Goal: Communication & Community: Share content

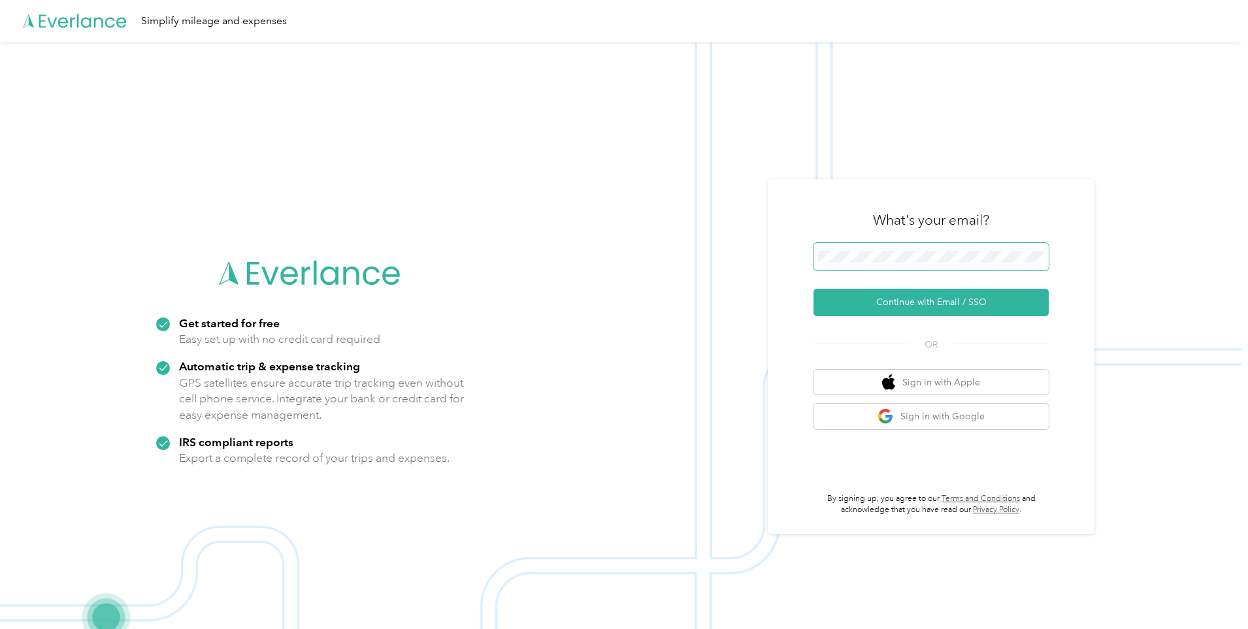
click at [912, 263] on span at bounding box center [931, 256] width 235 height 27
click at [924, 303] on button "Continue with Email / SSO" at bounding box center [931, 302] width 235 height 27
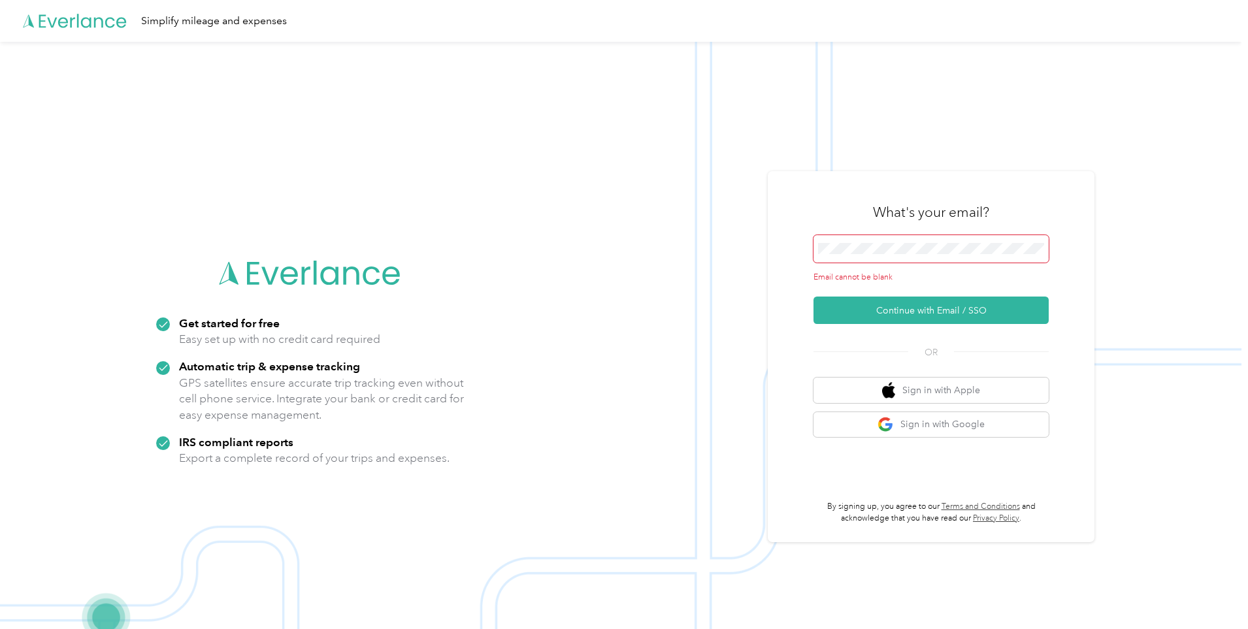
click at [886, 258] on span at bounding box center [931, 248] width 235 height 27
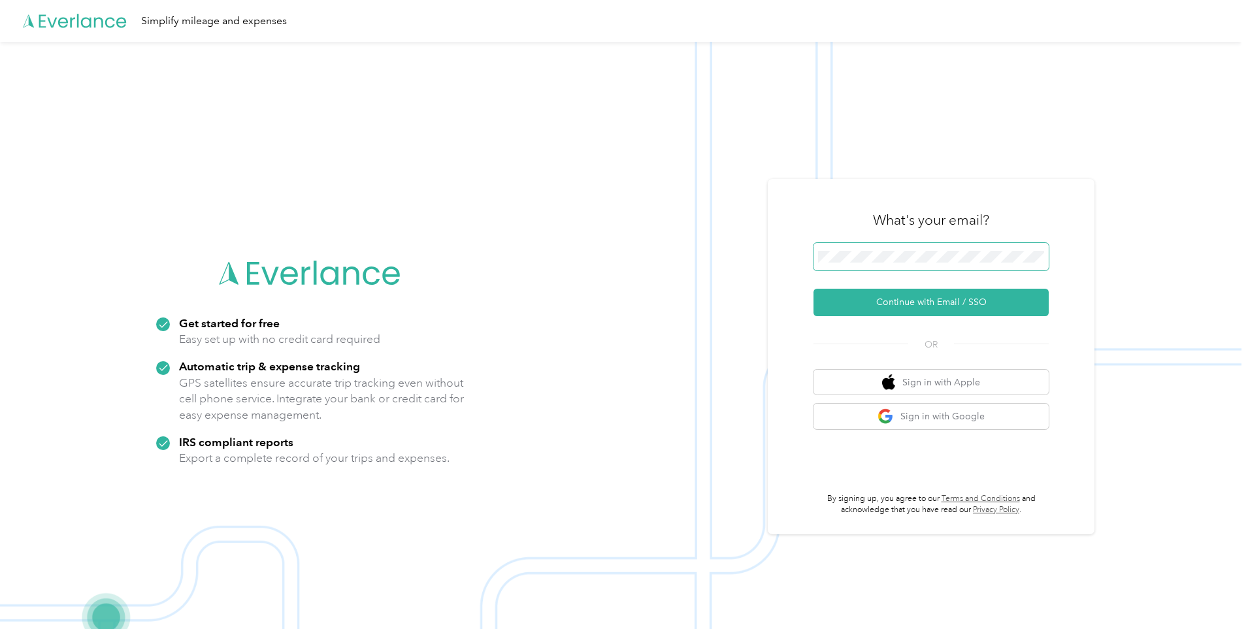
click at [926, 263] on span at bounding box center [931, 256] width 235 height 27
click at [707, 259] on div "Get started for free Easy set up with no credit card required Automatic trip & …" at bounding box center [621, 356] width 1242 height 629
click at [955, 297] on button "Continue with Email / SSO" at bounding box center [931, 302] width 235 height 27
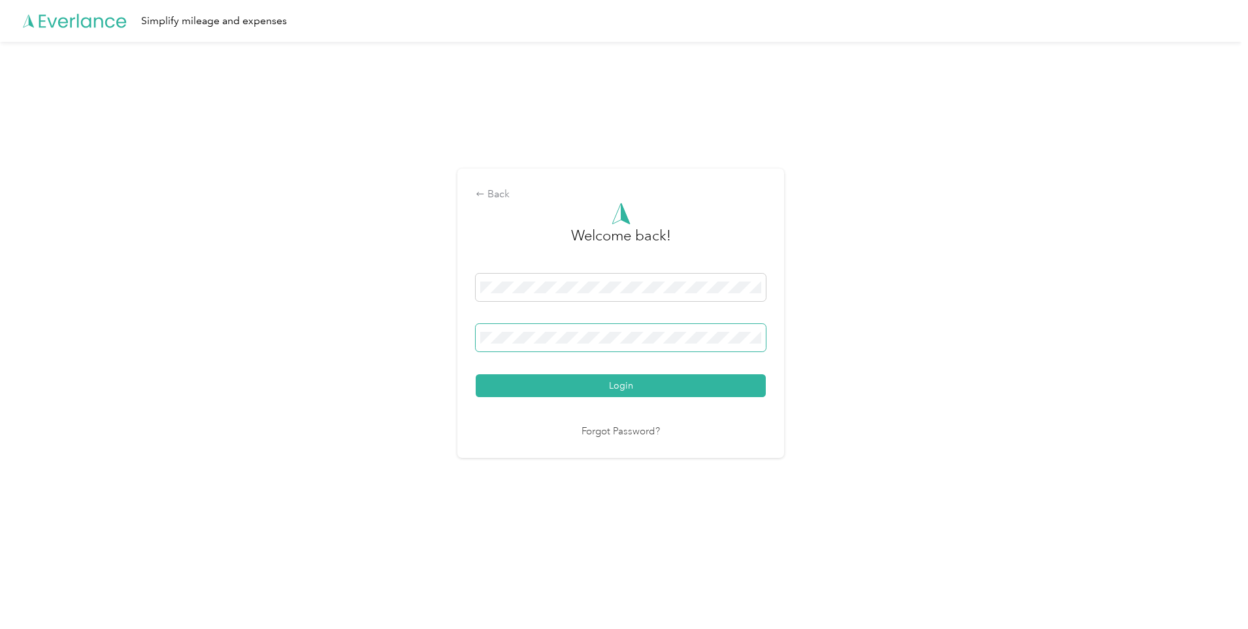
click at [663, 329] on span at bounding box center [621, 337] width 290 height 27
click at [476, 375] on button "Login" at bounding box center [621, 386] width 290 height 23
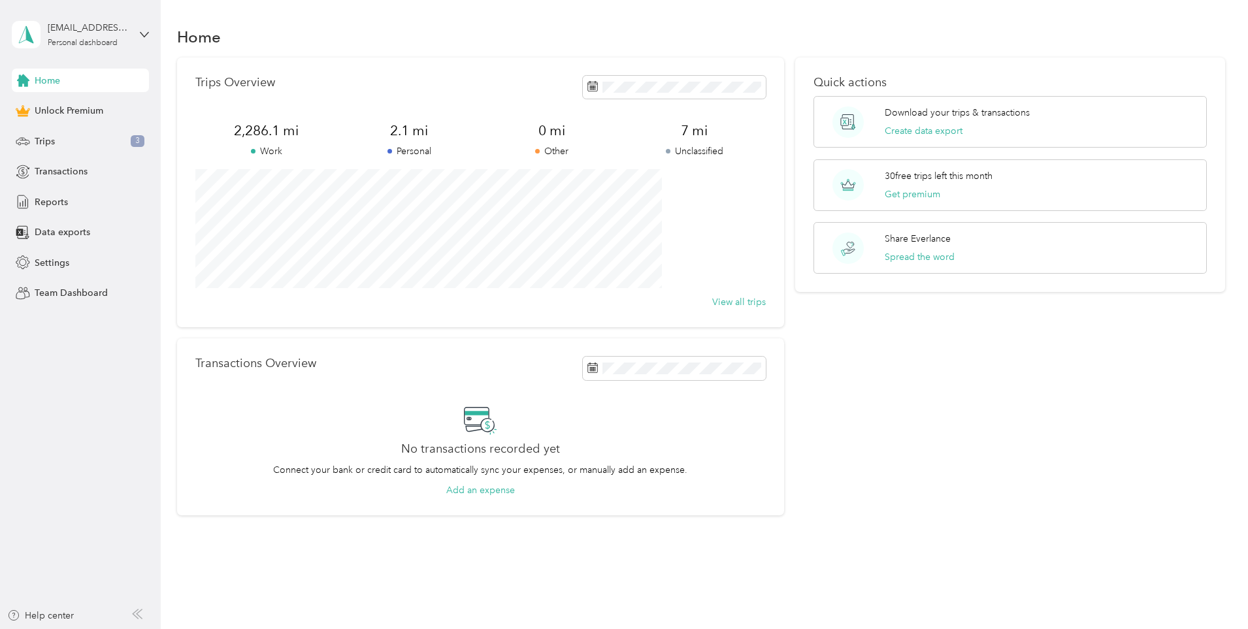
drag, startPoint x: 447, startPoint y: 56, endPoint x: 341, endPoint y: 26, distance: 109.9
click at [444, 55] on section "Home Trips Overview 2,286.1 mi Work 2.1 mi Personal 0 mi Other 7 mi Unclassifie…" at bounding box center [701, 269] width 1049 height 493
click at [80, 211] on div "Reports" at bounding box center [80, 202] width 137 height 24
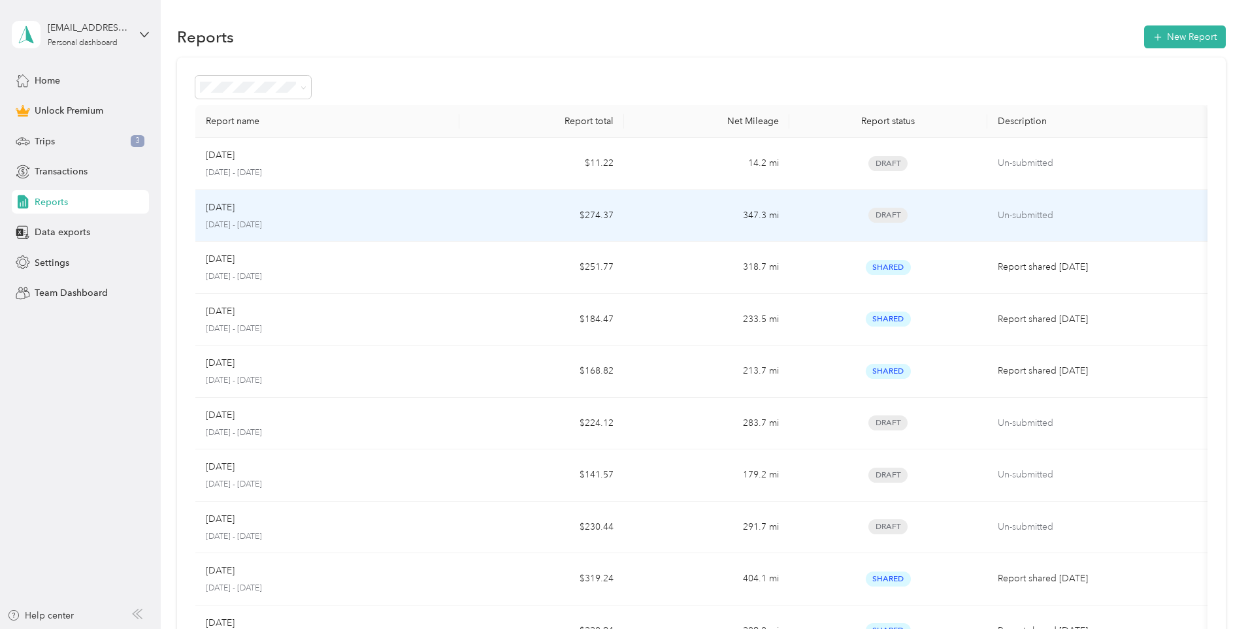
click at [930, 227] on td "Draft" at bounding box center [889, 216] width 198 height 52
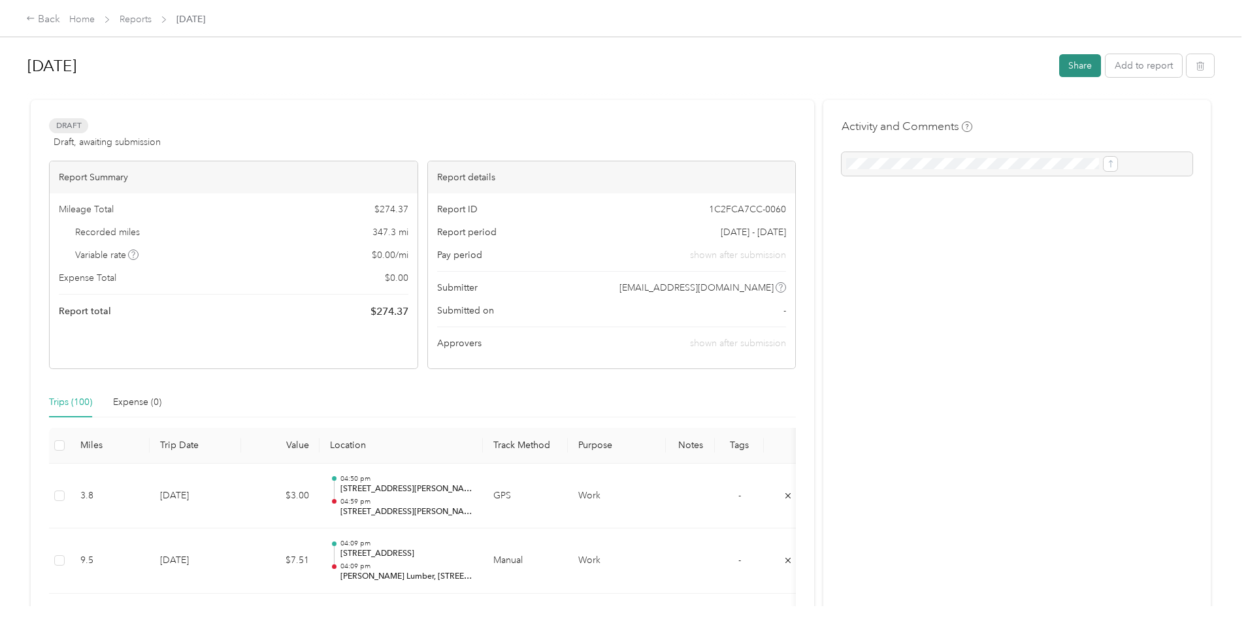
click at [1060, 69] on button "Share" at bounding box center [1081, 65] width 42 height 23
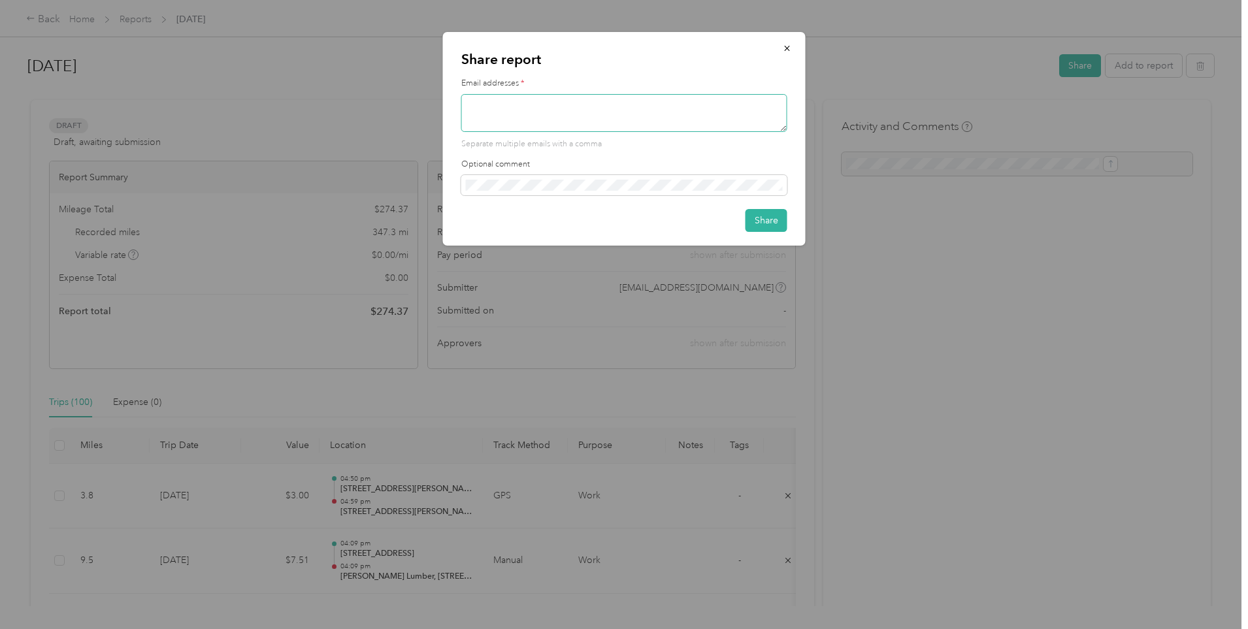
click at [680, 123] on textarea at bounding box center [624, 113] width 326 height 38
type textarea "[EMAIL_ADDRESS][DOMAIN_NAME]"
click at [763, 225] on button "Share" at bounding box center [767, 220] width 42 height 23
